Goal: Ask a question

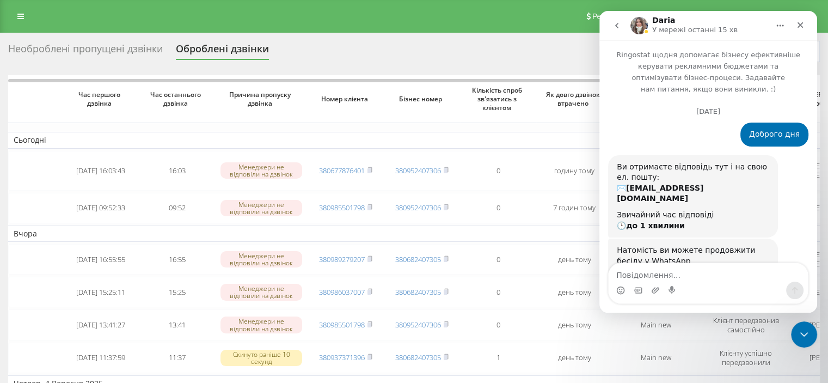
scroll to position [11393, 0]
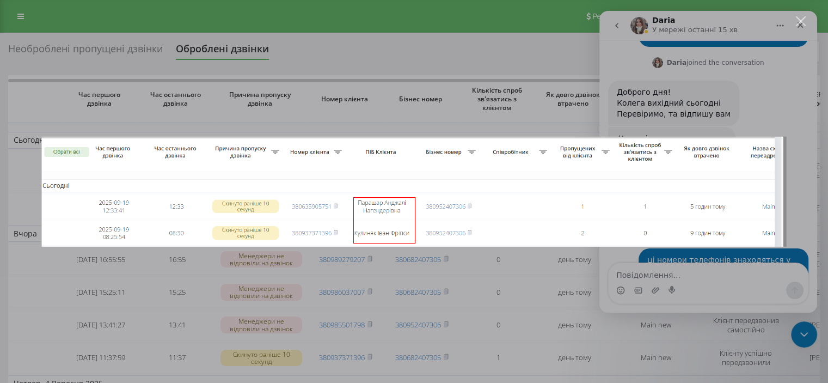
scroll to position [0, 0]
click at [691, 292] on div "Месенджер Intercom" at bounding box center [414, 191] width 828 height 383
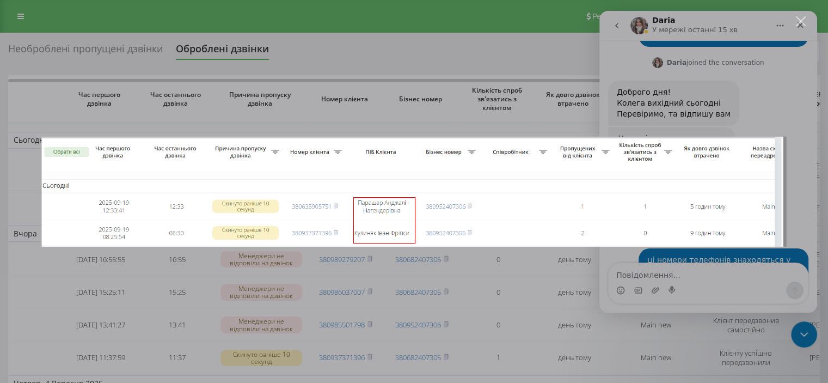
click at [512, 298] on div "Месенджер Intercom" at bounding box center [414, 191] width 828 height 383
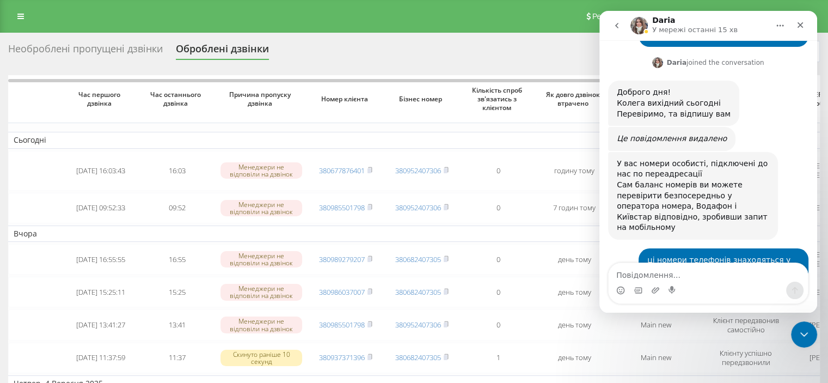
click at [123, 50] on div "Необроблені пропущені дзвінки" at bounding box center [85, 51] width 155 height 17
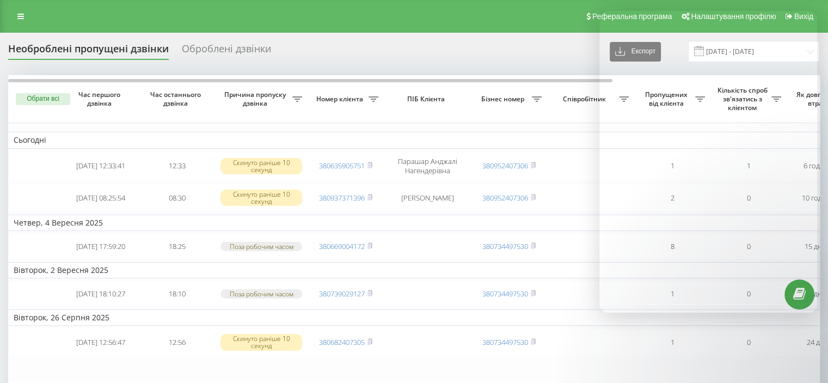
click at [420, 168] on td "Парашар Анджалі Нагендерівна" at bounding box center [427, 166] width 87 height 30
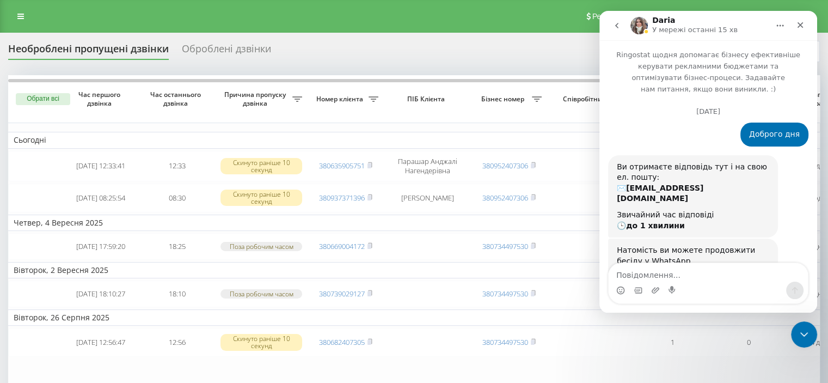
scroll to position [11393, 0]
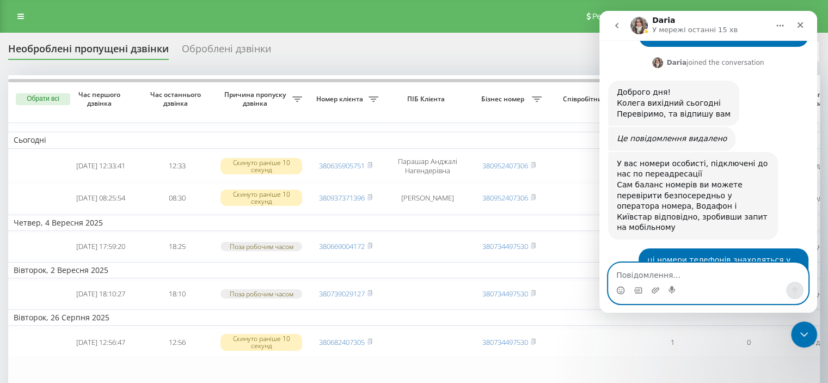
click at [703, 268] on textarea "Повідомлення..." at bounding box center [708, 272] width 199 height 19
type textarea "ну це лишні рухи"
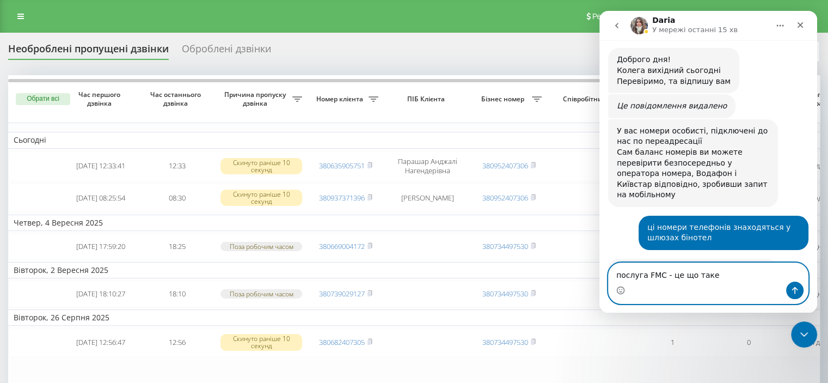
type textarea "послуга FMC - це що таке"
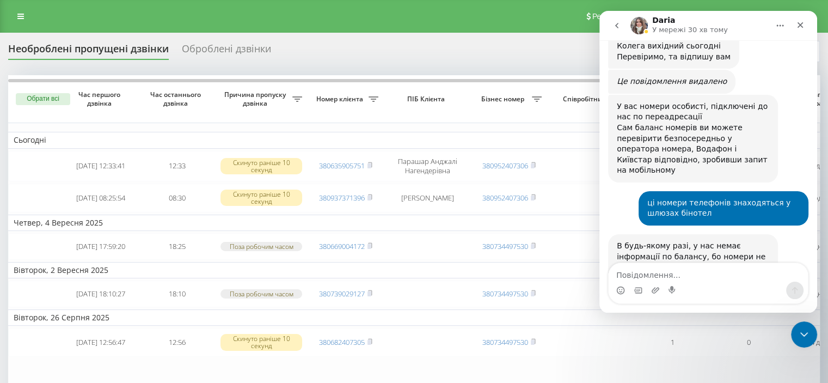
scroll to position [11451, 0]
